Goal: Obtain resource: Download file/media

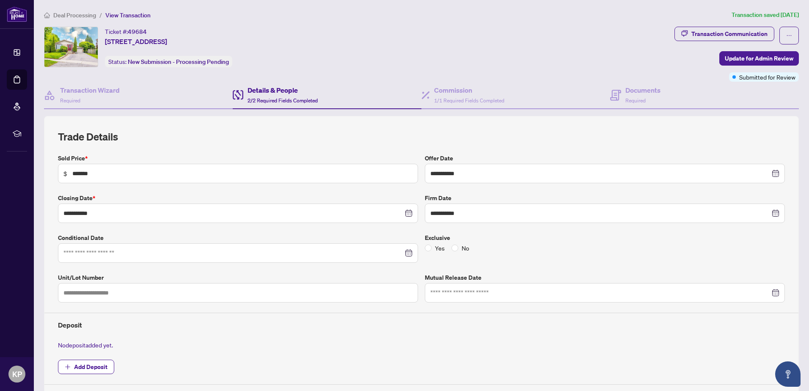
click at [74, 17] on span "Deal Processing" at bounding box center [74, 15] width 43 height 8
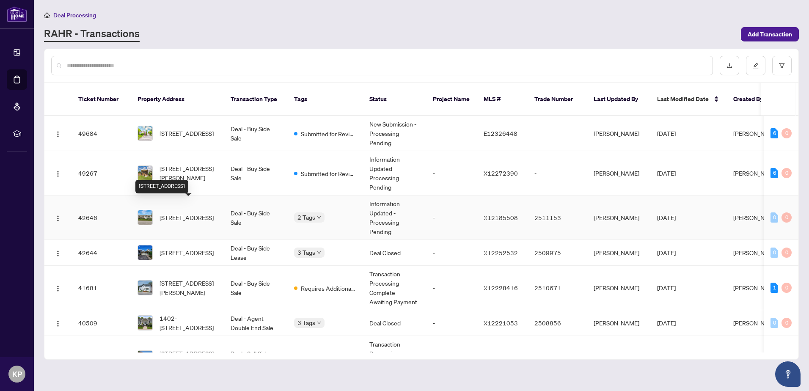
scroll to position [42, 0]
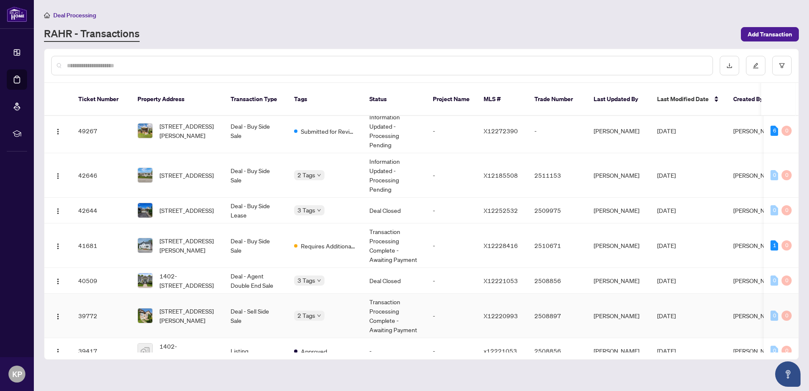
click at [207, 306] on span "[STREET_ADDRESS][PERSON_NAME]" at bounding box center [189, 315] width 58 height 19
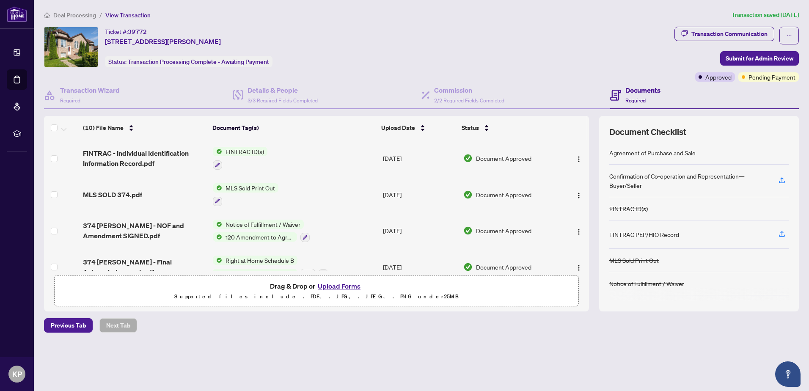
scroll to position [221, 0]
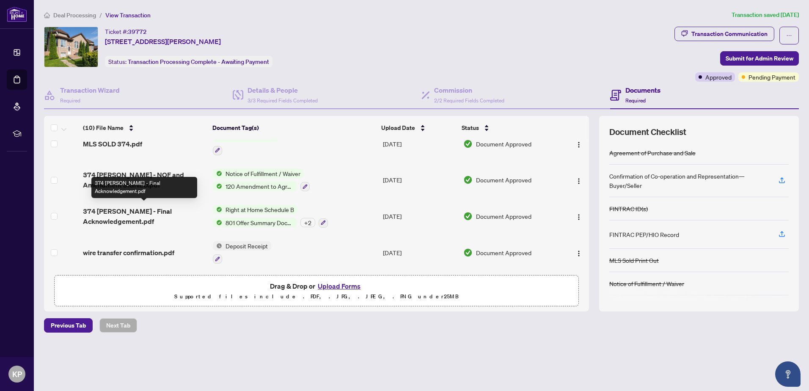
click at [190, 214] on span "374 [PERSON_NAME] - Final Acknowledgement.pdf" at bounding box center [144, 216] width 123 height 20
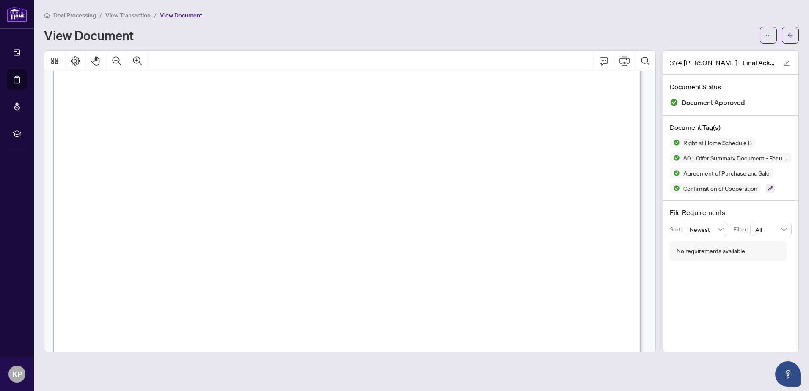
scroll to position [5036, 0]
